Goal: Task Accomplishment & Management: Complete application form

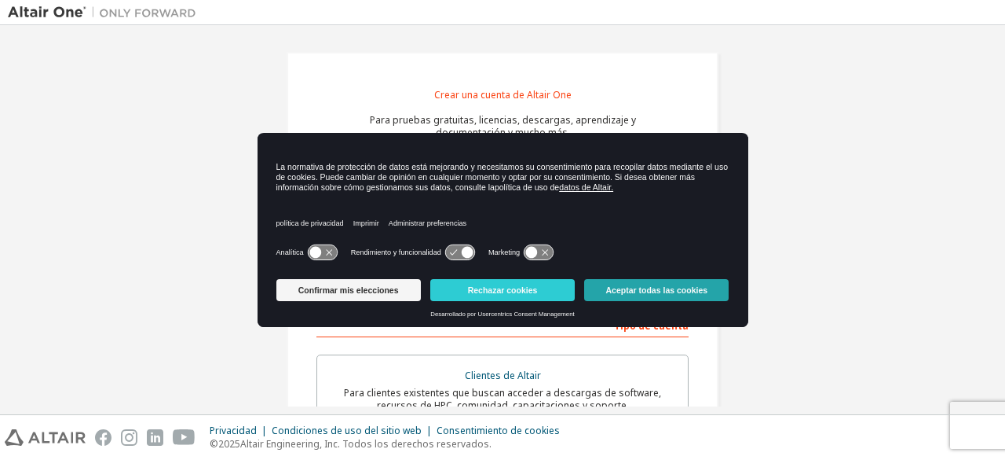
click at [639, 293] on font "Aceptar todas las cookies" at bounding box center [657, 289] width 102 height 9
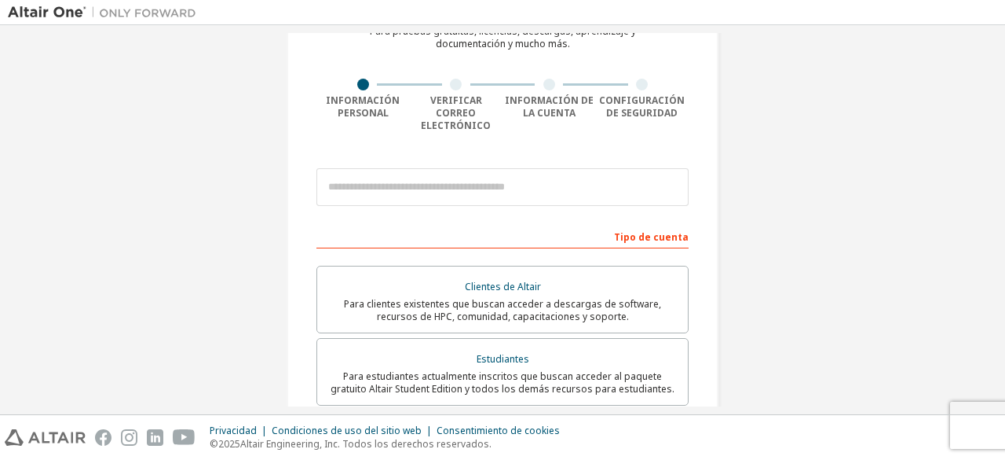
scroll to position [91, 0]
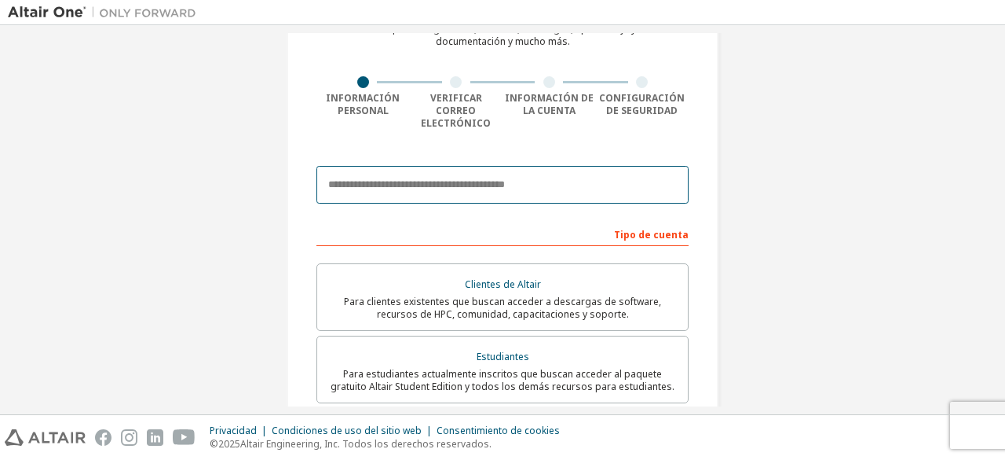
click at [493, 166] on input "email" at bounding box center [503, 185] width 372 height 38
click at [387, 183] on input "email" at bounding box center [503, 185] width 372 height 38
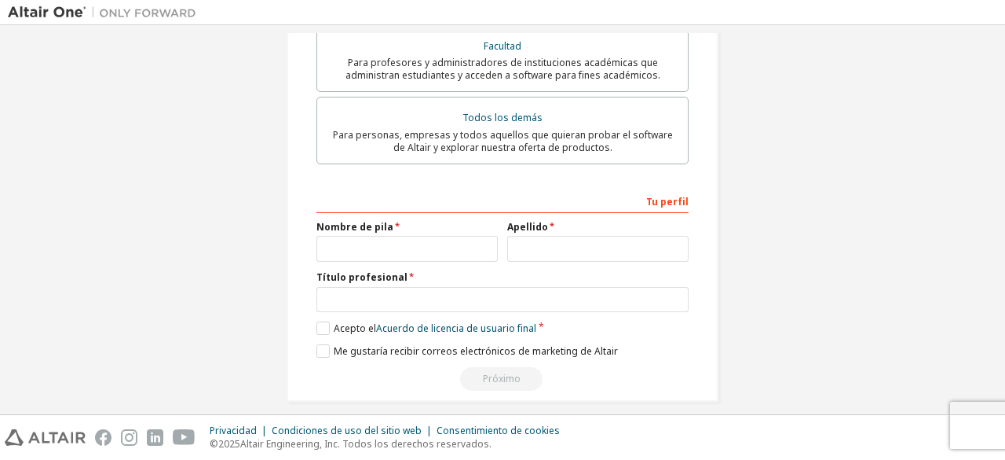
scroll to position [478, 0]
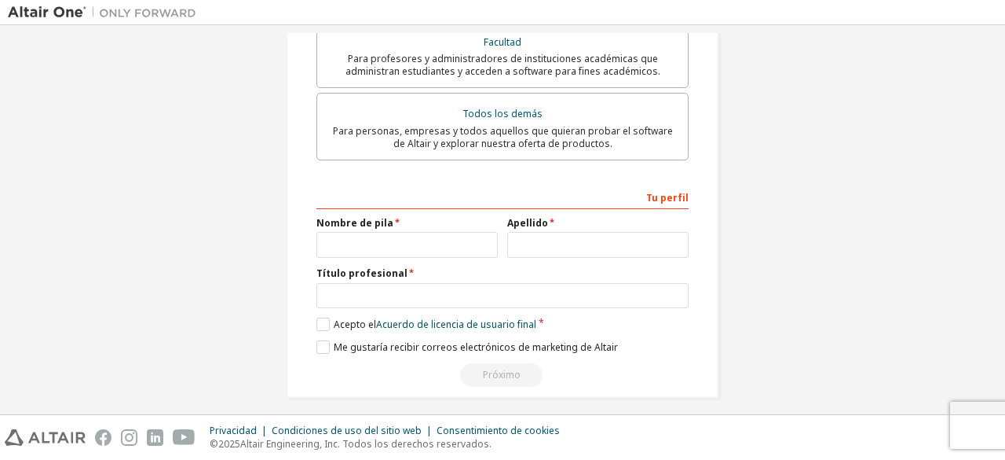
type input "**********"
click at [416, 239] on input "text" at bounding box center [407, 245] width 181 height 26
type input "******"
click at [545, 232] on input "text" at bounding box center [597, 245] width 181 height 26
type input "*"
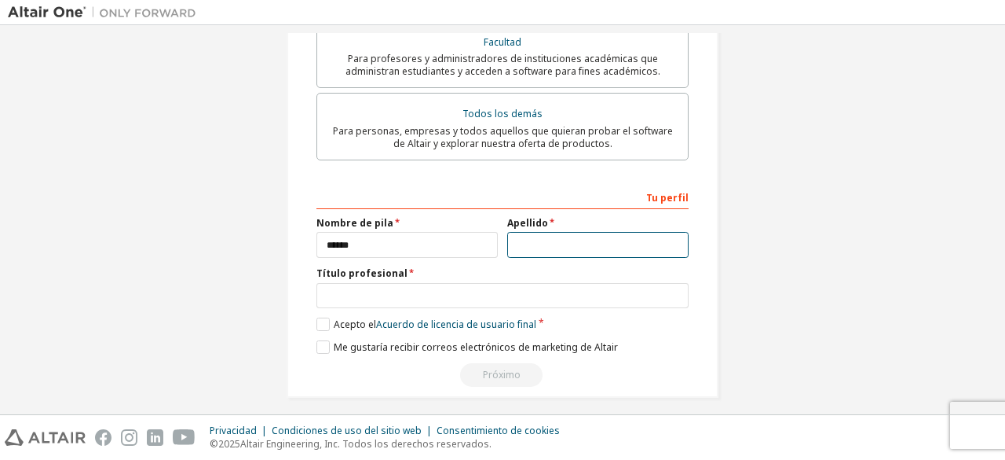
type input "*"
type input "*****"
click at [327, 317] on label "Acepto el Acuerdo de licencia de usuario final" at bounding box center [427, 323] width 220 height 13
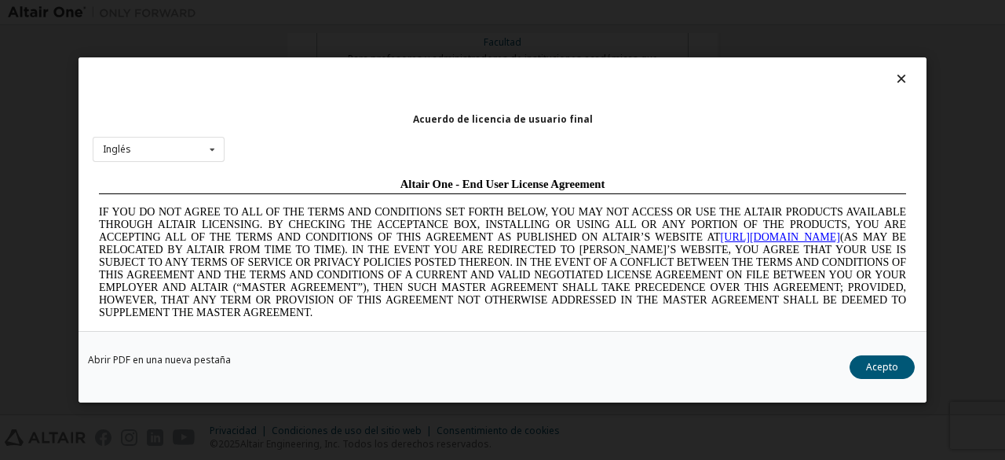
scroll to position [0, 0]
click at [298, 427] on div "Acuerdo de licencia de usuario final Inglés Inglés Chino [PERSON_NAME] [DEMOGRA…" at bounding box center [502, 230] width 1005 height 460
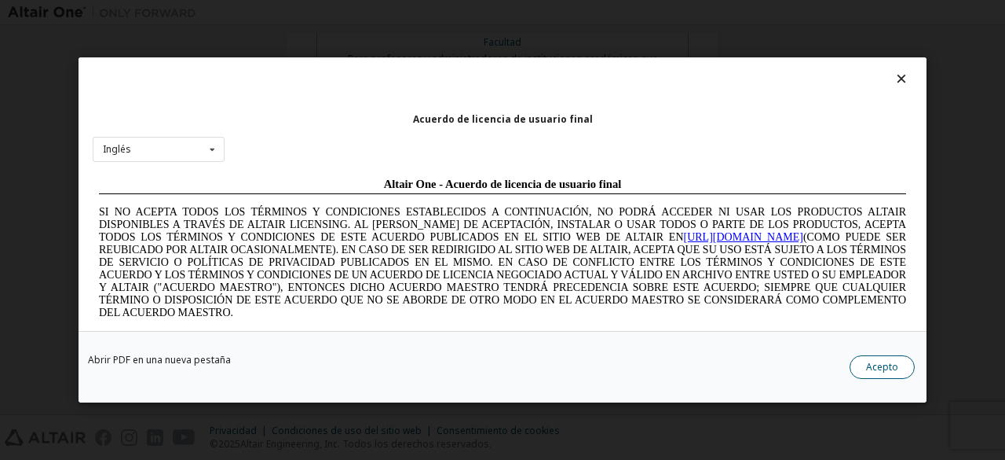
click at [899, 373] on button "Acepto" at bounding box center [882, 367] width 65 height 24
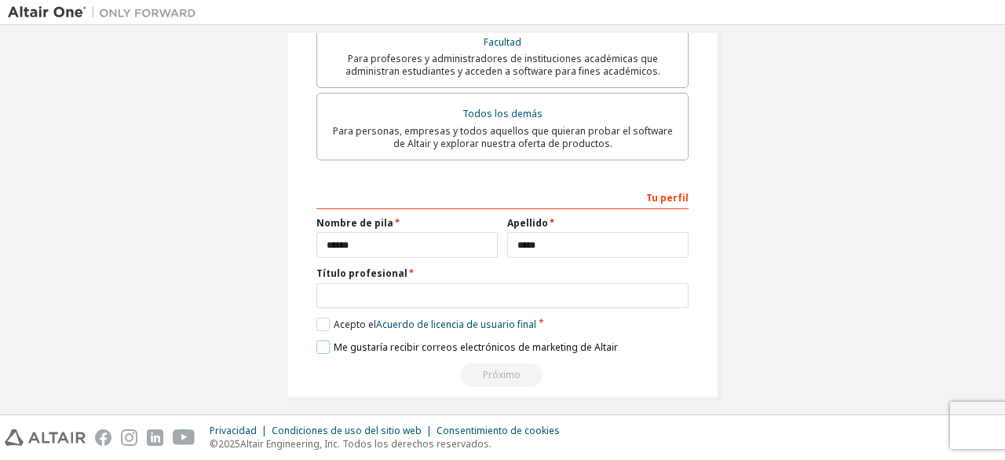
click at [327, 340] on label "Me gustaría recibir correos electrónicos de marketing de Altair" at bounding box center [468, 346] width 302 height 13
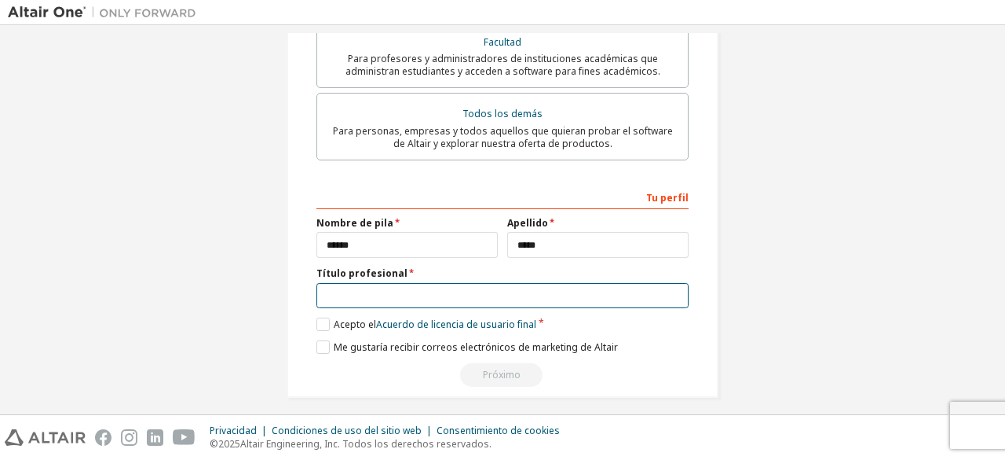
click at [385, 283] on input "text" at bounding box center [503, 296] width 372 height 26
type input "*"
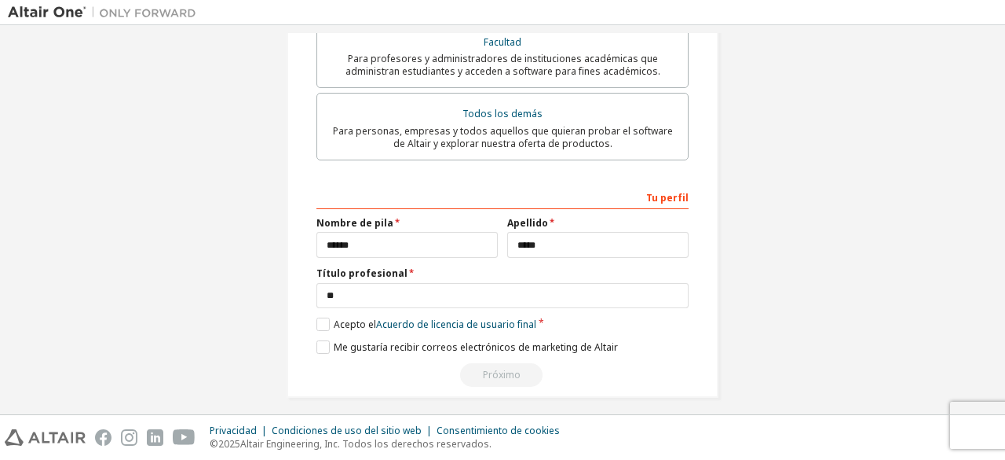
click at [512, 364] on div "Próximo" at bounding box center [503, 375] width 372 height 24
drag, startPoint x: 317, startPoint y: 321, endPoint x: 325, endPoint y: 340, distance: 20.4
click at [325, 340] on div "**********" at bounding box center [503, 285] width 372 height 203
click at [325, 340] on label "Me gustaría recibir correos electrónicos de marketing de Altair" at bounding box center [468, 346] width 302 height 13
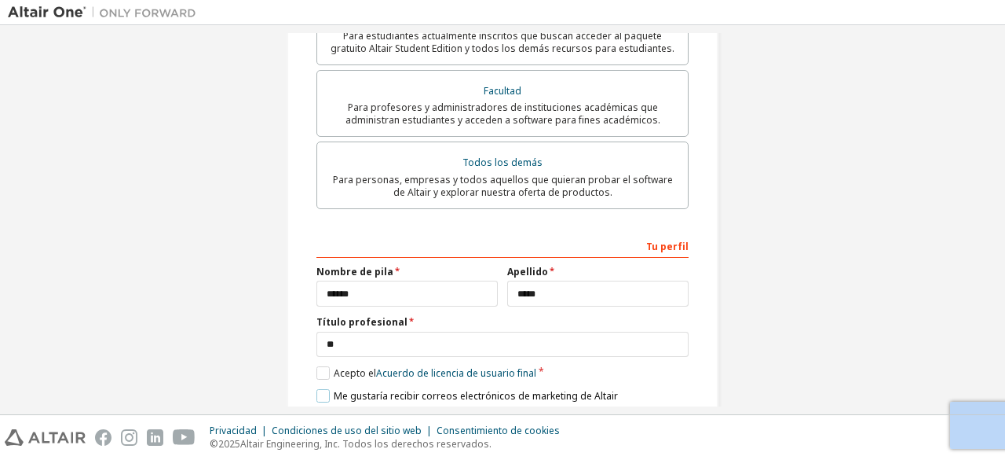
scroll to position [429, 0]
click at [544, 266] on label "Apellido" at bounding box center [597, 272] width 181 height 13
click at [400, 316] on label "Título profesional" at bounding box center [503, 322] width 372 height 13
click at [360, 315] on font "Título profesional" at bounding box center [362, 321] width 91 height 13
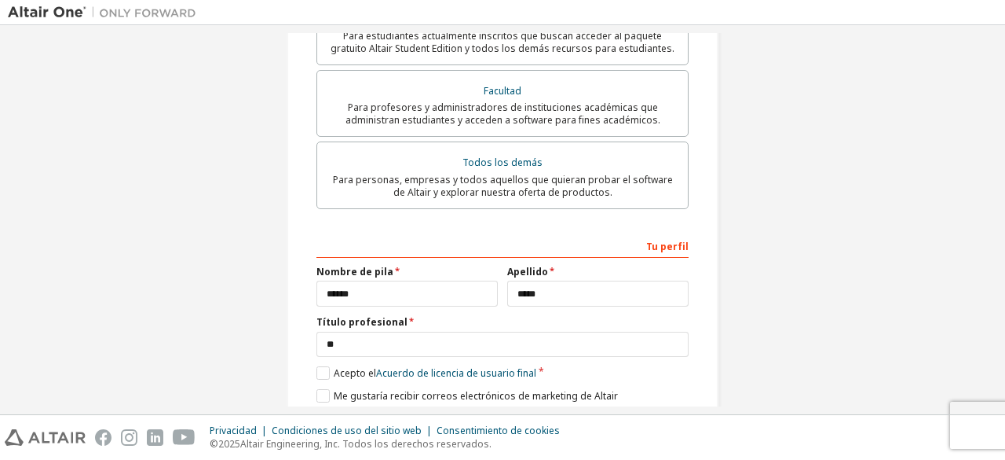
scroll to position [478, 0]
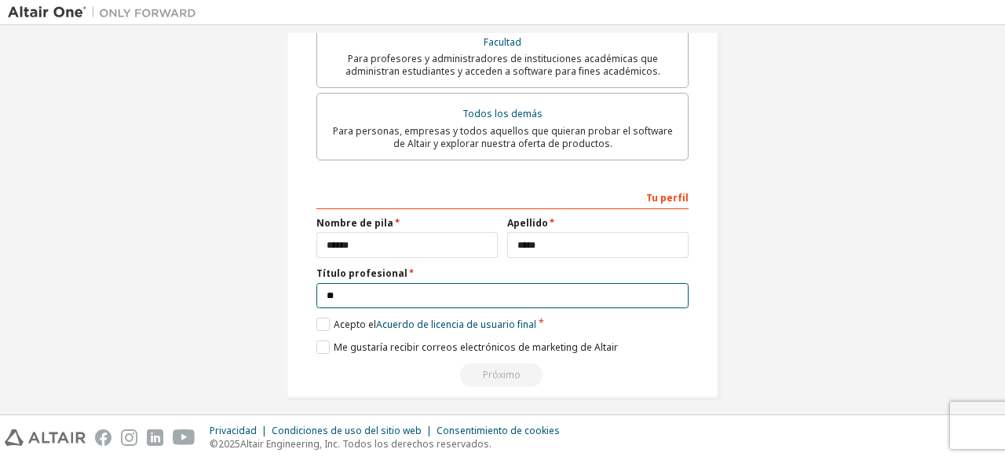
click at [448, 283] on input "**" at bounding box center [503, 296] width 372 height 26
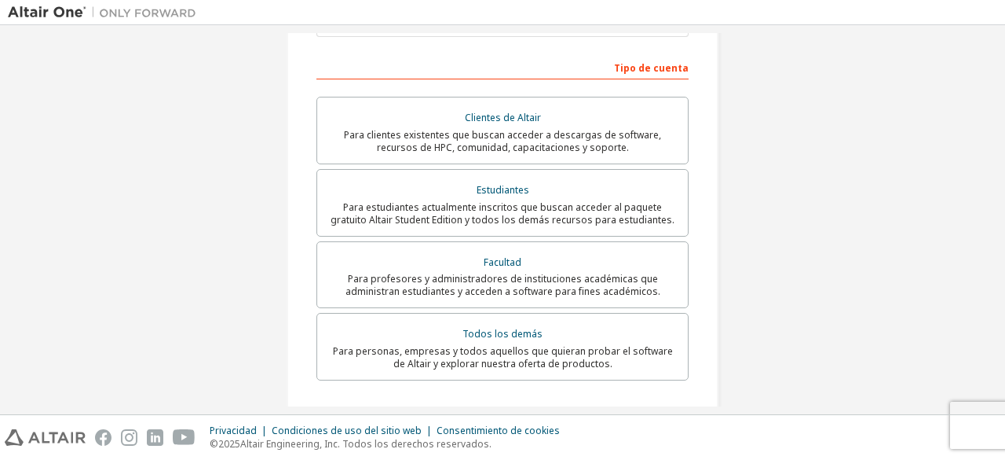
scroll to position [245, 0]
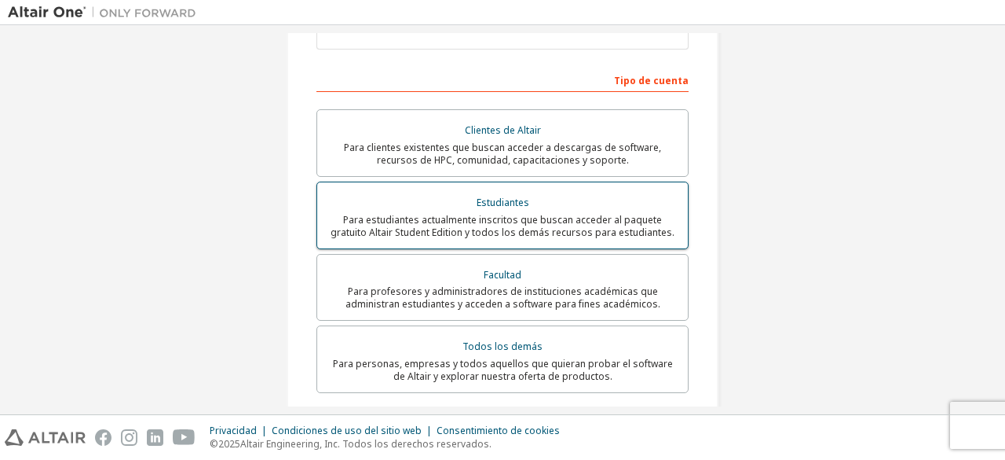
click at [545, 224] on font "Para estudiantes actualmente inscritos que buscan acceder al paquete gratuito A…" at bounding box center [503, 226] width 344 height 26
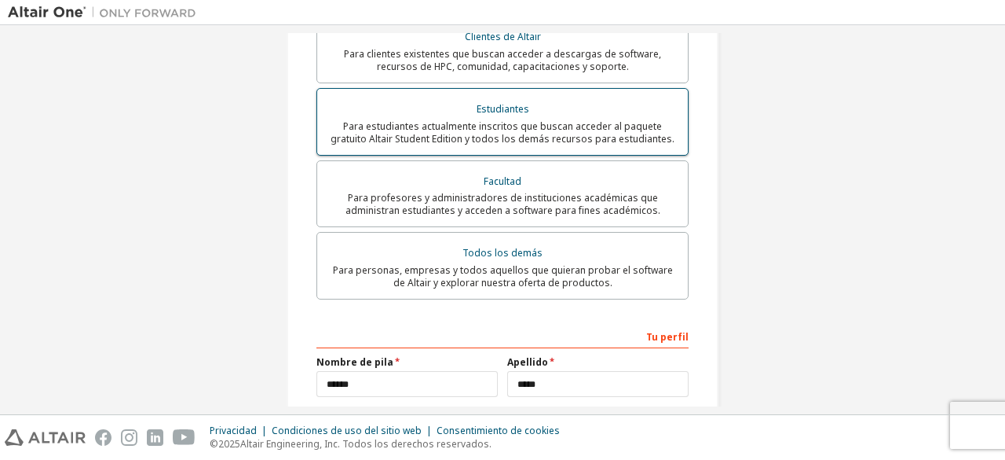
scroll to position [317, 0]
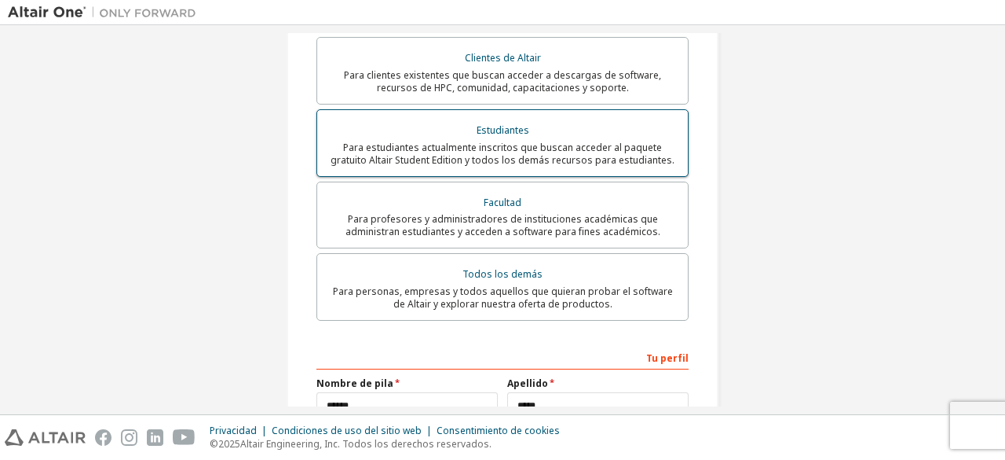
click at [578, 142] on font "Para estudiantes actualmente inscritos que buscan acceder al paquete gratuito A…" at bounding box center [503, 154] width 344 height 26
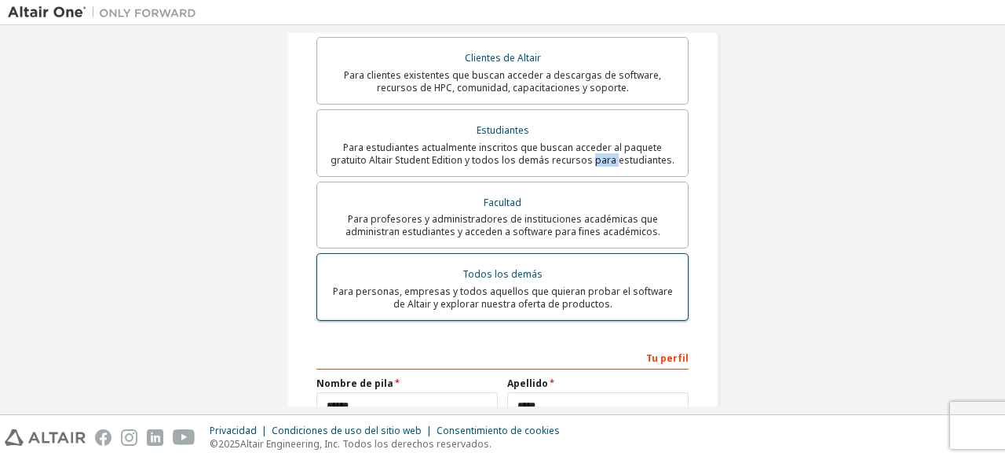
scroll to position [478, 0]
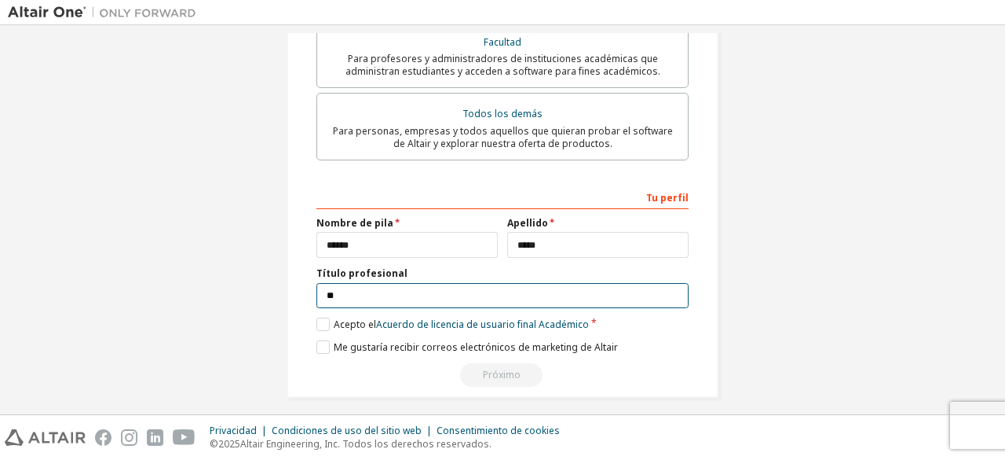
click at [467, 295] on input "**" at bounding box center [503, 296] width 372 height 26
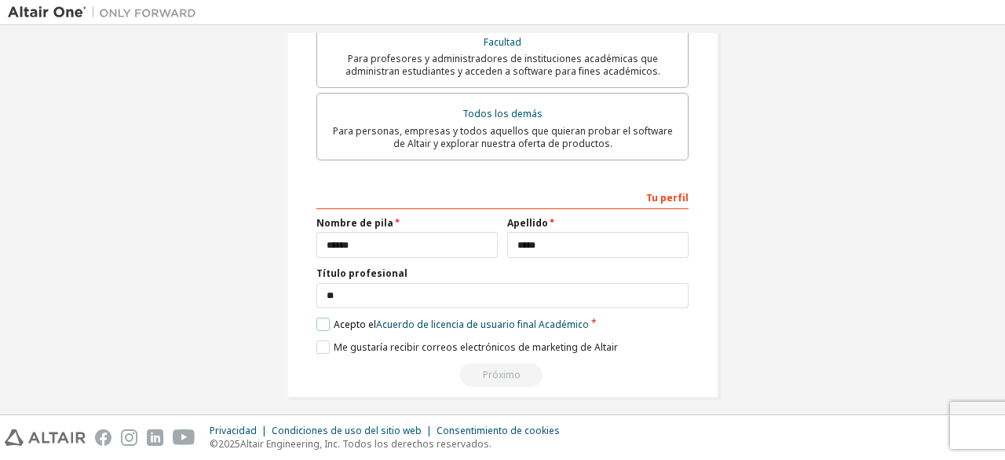
click at [334, 317] on font "Acepto el" at bounding box center [355, 323] width 42 height 13
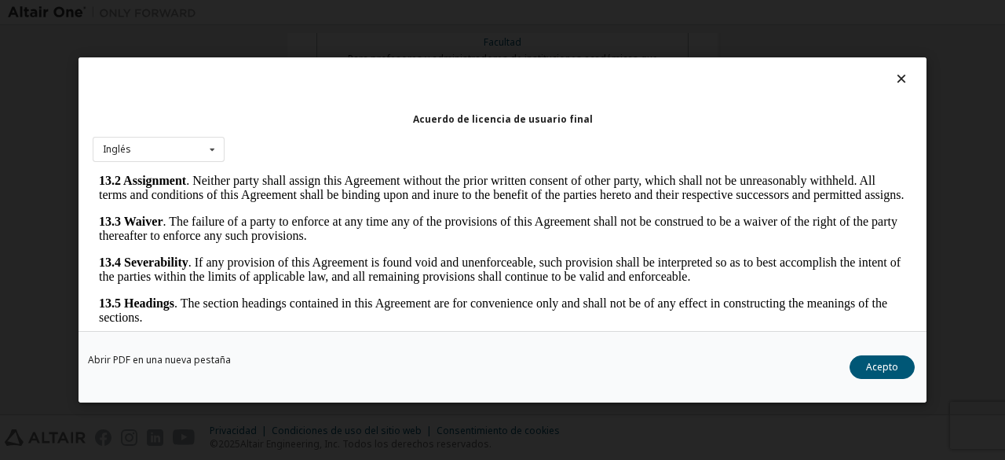
scroll to position [65, 0]
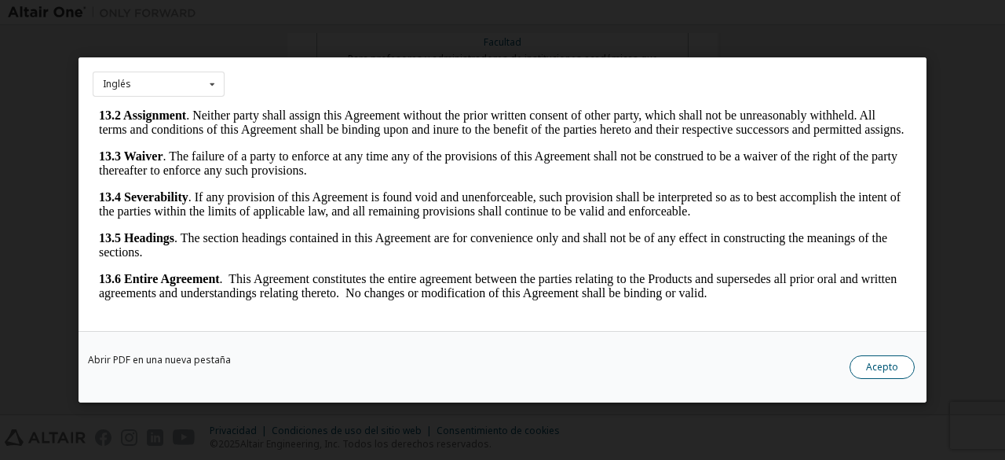
click at [881, 361] on font "Acepto" at bounding box center [882, 366] width 32 height 13
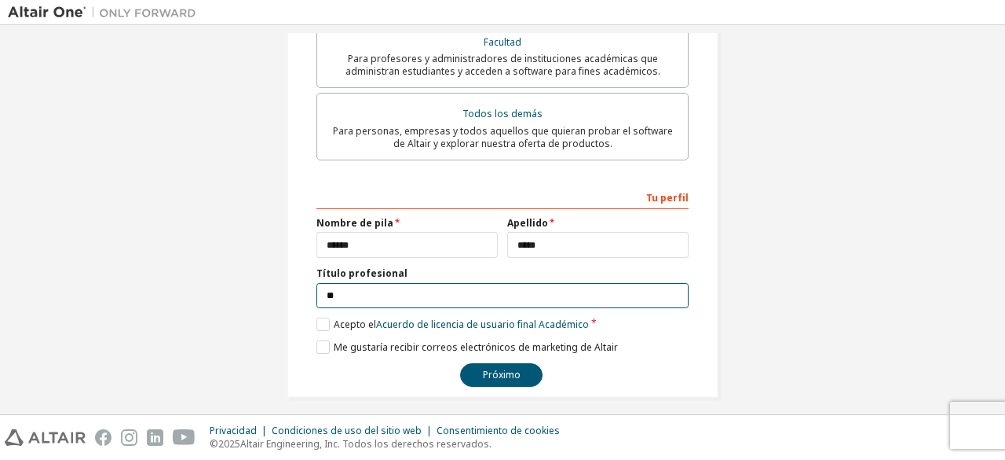
click at [433, 284] on input "**" at bounding box center [503, 296] width 372 height 26
type input "*"
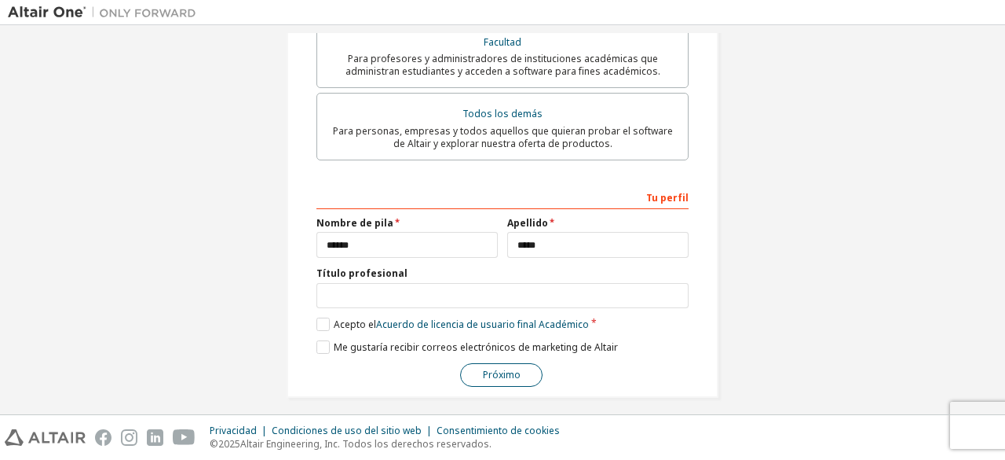
click at [494, 368] on font "Próximo" at bounding box center [502, 374] width 38 height 13
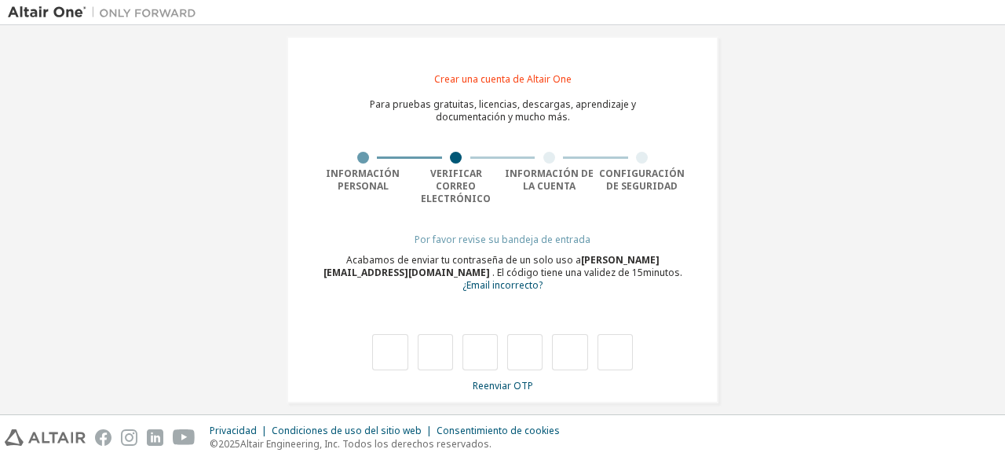
type input "*"
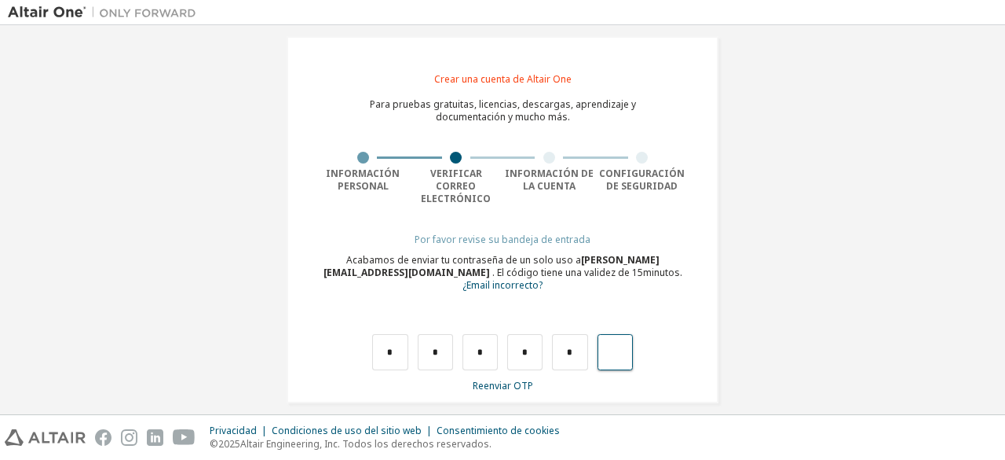
type input "*"
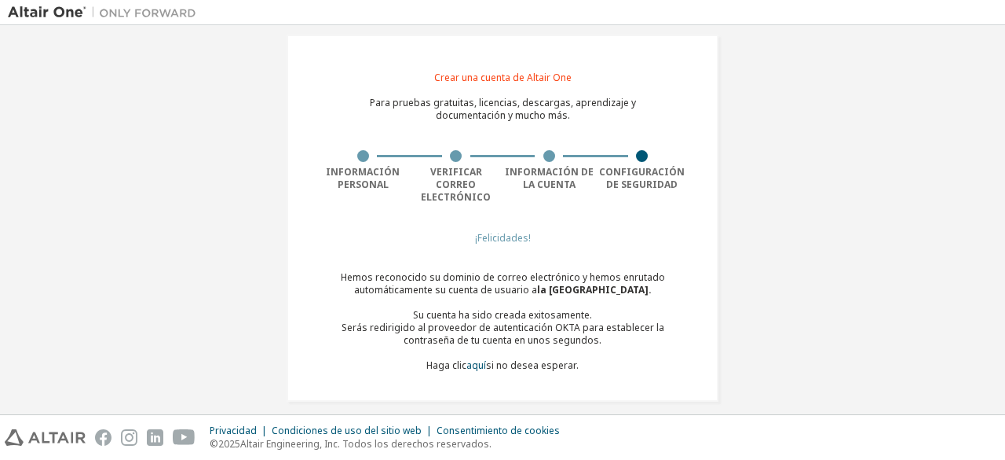
scroll to position [0, 0]
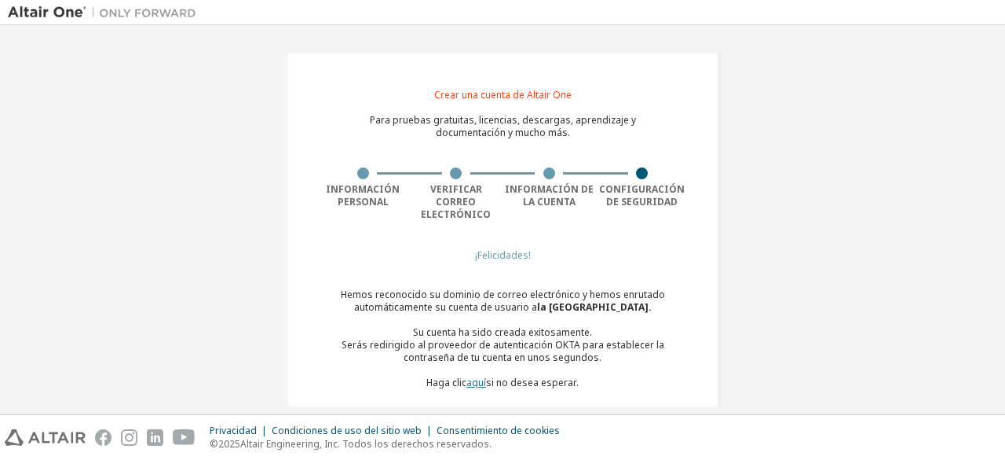
click at [474, 375] on font "aquí" at bounding box center [477, 381] width 20 height 13
